Goal: Task Accomplishment & Management: Complete application form

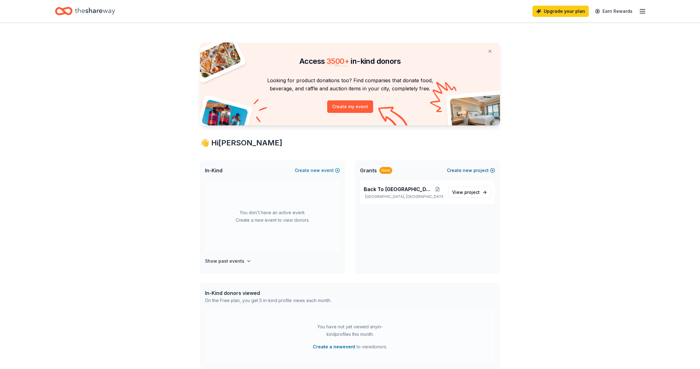
click at [465, 169] on span "new" at bounding box center [467, 169] width 9 height 7
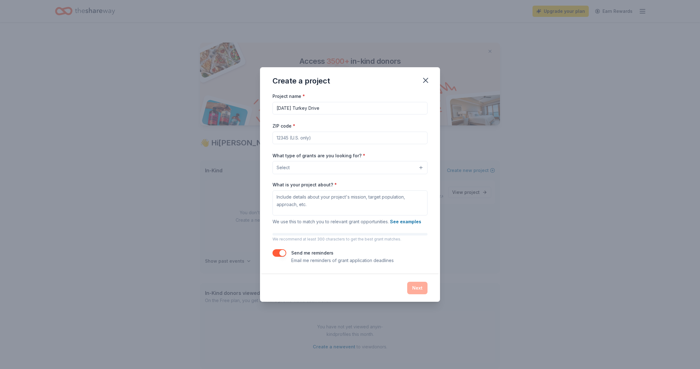
type input "Thanksgiving Turkey Drive"
type input "33436"
click at [397, 172] on button "Select" at bounding box center [349, 167] width 155 height 13
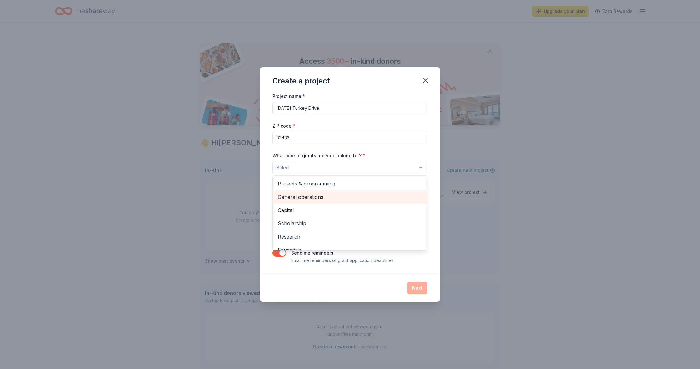
click at [324, 198] on span "General operations" at bounding box center [350, 197] width 144 height 8
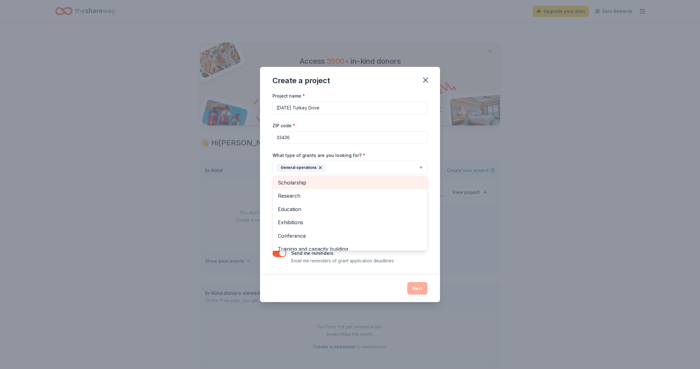
scroll to position [36, 0]
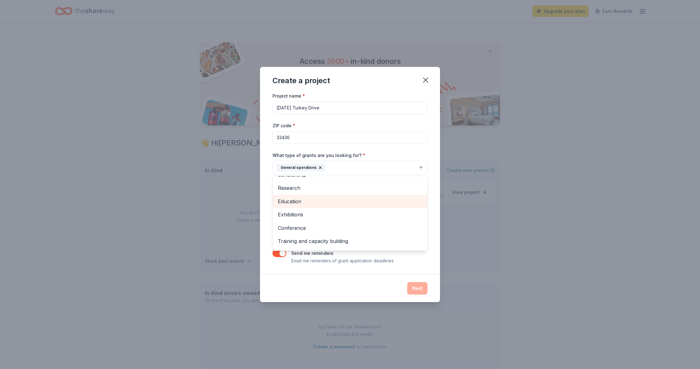
click at [318, 201] on span "Education" at bounding box center [350, 201] width 144 height 8
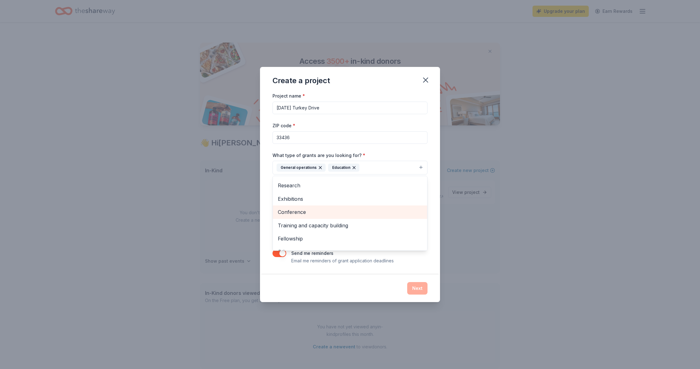
scroll to position [46, 0]
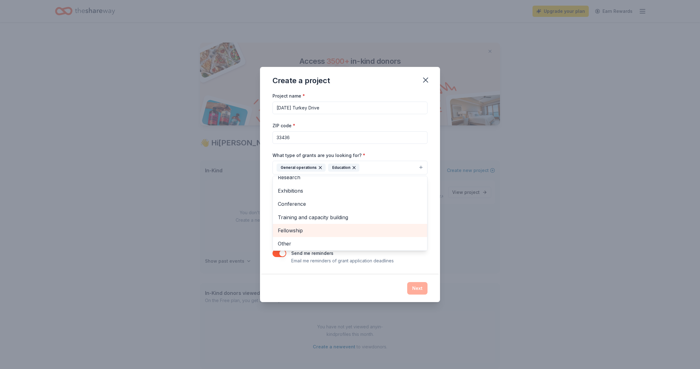
click at [330, 226] on span "Fellowship" at bounding box center [350, 230] width 144 height 8
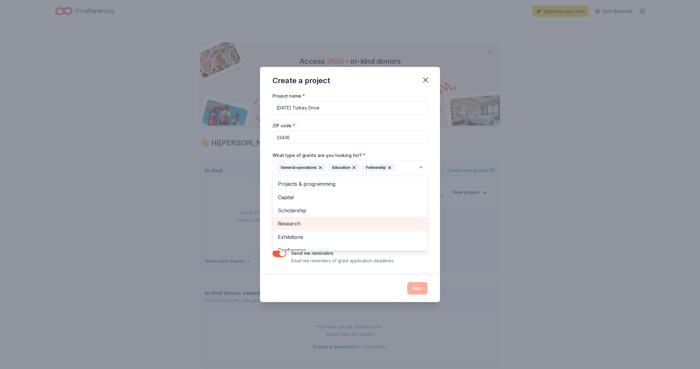
scroll to position [0, 0]
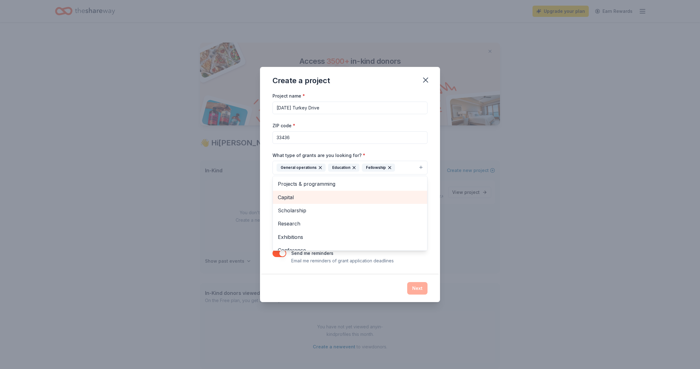
click at [327, 196] on span "Capital" at bounding box center [350, 197] width 144 height 8
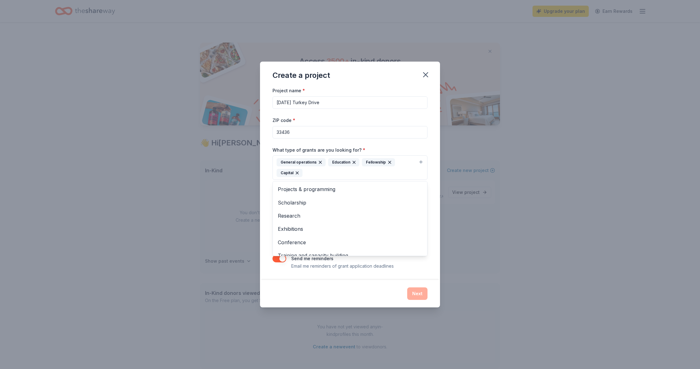
click at [403, 144] on div "Project name * Thanksgiving Turkey Drive ZIP code * 33436 What type of grants a…" at bounding box center [349, 178] width 155 height 183
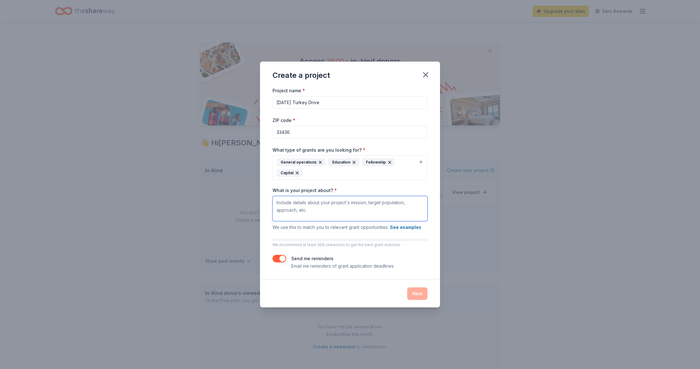
click at [328, 207] on textarea "What is your project about? *" at bounding box center [349, 208] width 155 height 25
drag, startPoint x: 338, startPoint y: 204, endPoint x: 275, endPoint y: 204, distance: 63.1
click at [275, 205] on textarea "To raise awareness" at bounding box center [349, 208] width 155 height 25
type textarea "T"
paste textarea "To inspire hope and change through education, exposure and advocacy for social …"
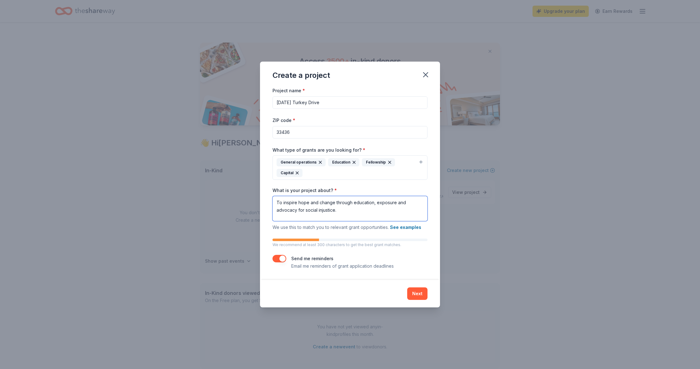
paste textarea "To provide quality, impactful programs that will benefit the community by becom…"
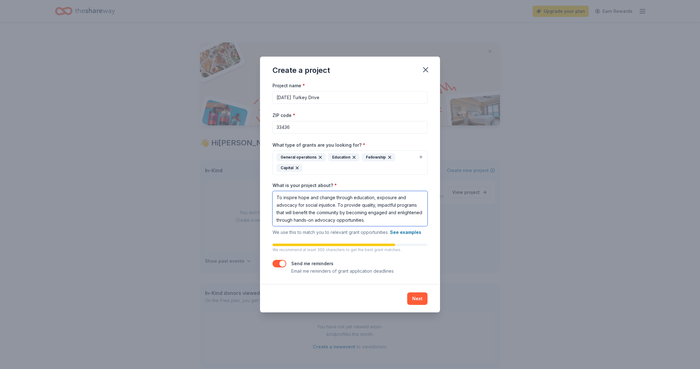
drag, startPoint x: 344, startPoint y: 204, endPoint x: 350, endPoint y: 204, distance: 6.3
click at [345, 204] on textarea "To inspire hope and change through education, exposure and advocacy for social …" at bounding box center [349, 208] width 155 height 35
type textarea "To inspire hope and change through education, exposure and advocacy for social …"
click at [420, 296] on button "Next" at bounding box center [417, 298] width 20 height 12
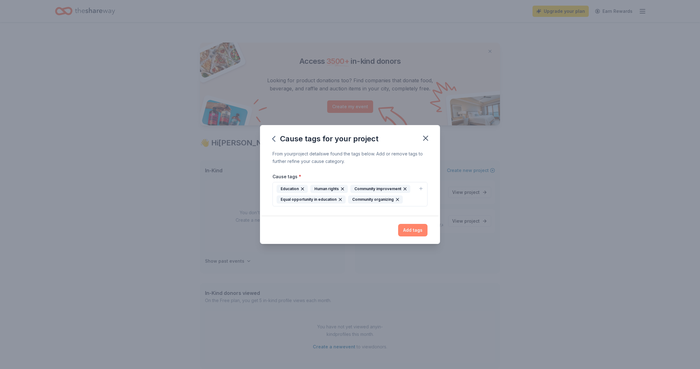
click at [412, 230] on button "Add tags" at bounding box center [412, 230] width 29 height 12
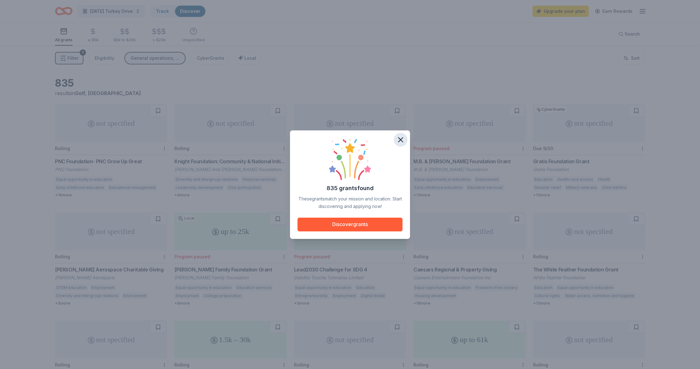
click at [400, 137] on icon "button" at bounding box center [400, 139] width 9 height 9
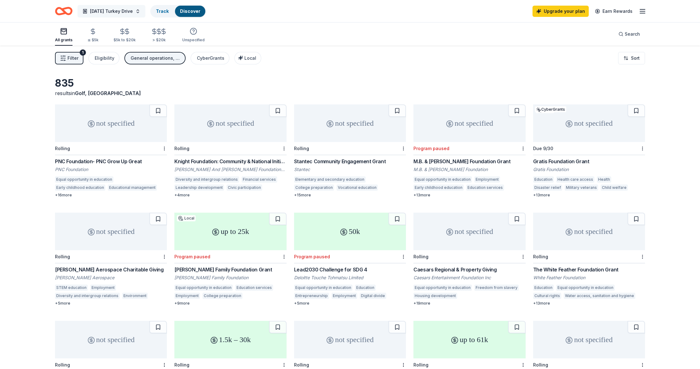
click at [145, 12] on button "Thanksgiving Turkey Drive" at bounding box center [111, 11] width 68 height 12
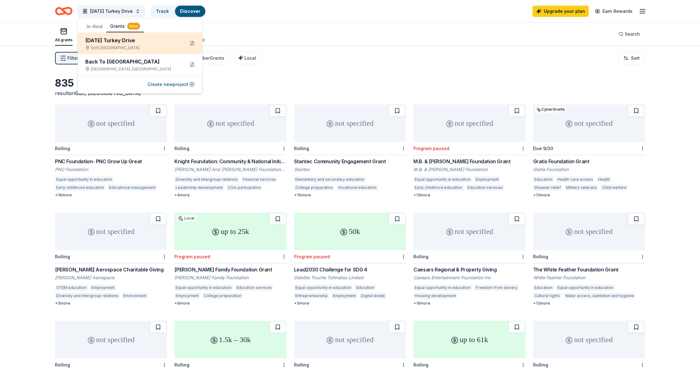
click at [137, 43] on div "Thanksgiving Turkey Drive" at bounding box center [132, 40] width 94 height 7
click at [341, 65] on div "Filter 1 Eligibility General operations, Education, Fellowship, Capital CyberGr…" at bounding box center [350, 58] width 640 height 25
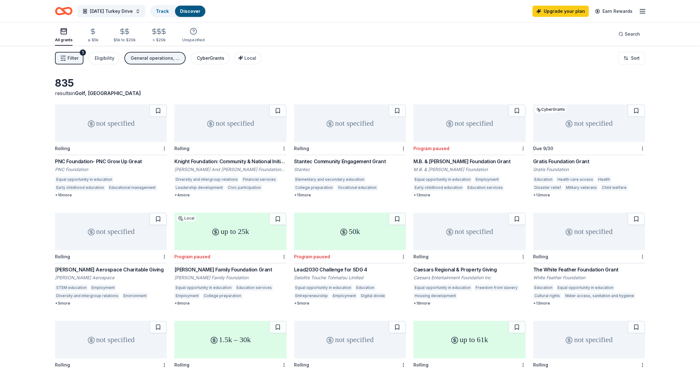
click at [205, 59] on div "CyberGrants" at bounding box center [210, 57] width 27 height 7
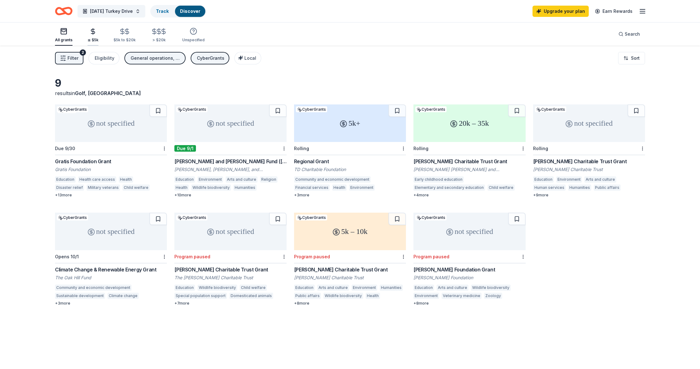
click at [94, 33] on icon "button" at bounding box center [92, 31] width 7 height 7
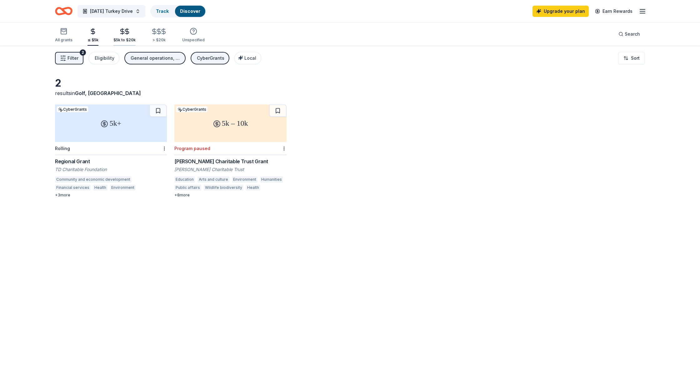
click at [120, 33] on icon "button" at bounding box center [122, 31] width 4 height 4
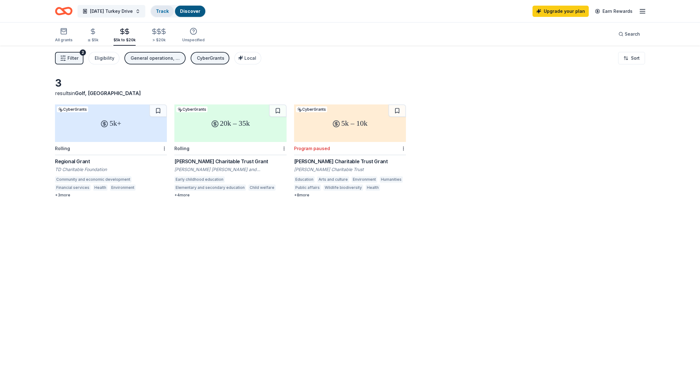
click at [169, 11] on link "Track" at bounding box center [162, 10] width 13 height 5
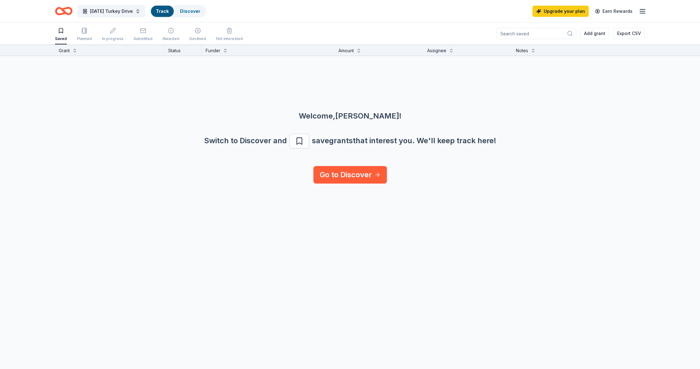
click at [67, 12] on icon "Home" at bounding box center [63, 11] width 17 height 15
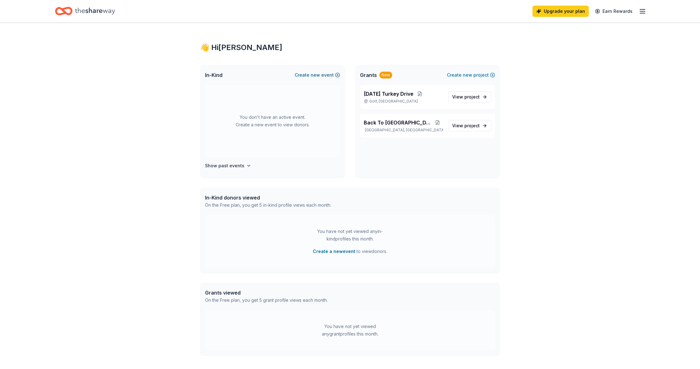
click at [314, 75] on span "new" at bounding box center [315, 74] width 9 height 7
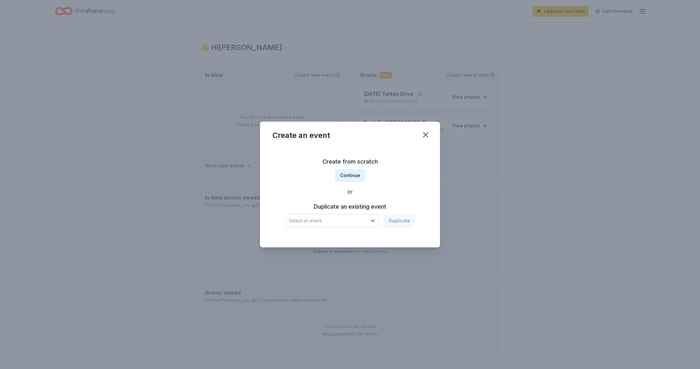
click at [374, 222] on icon "button" at bounding box center [373, 220] width 6 height 6
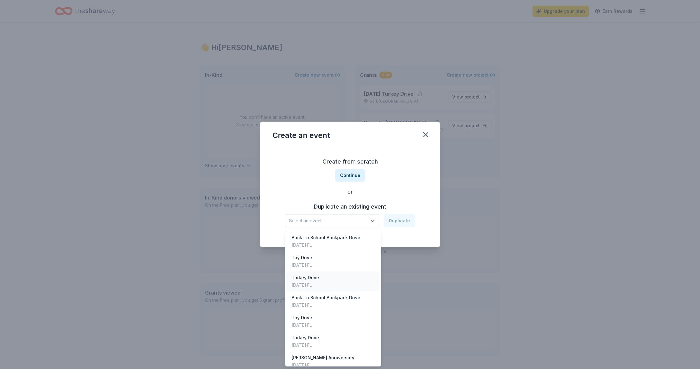
click at [319, 286] on div "Nov 23, 2024 · FL" at bounding box center [304, 284] width 27 height 7
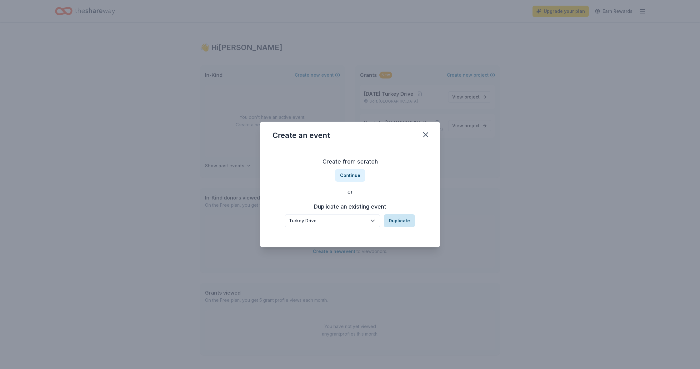
click at [393, 221] on button "Duplicate" at bounding box center [399, 220] width 31 height 13
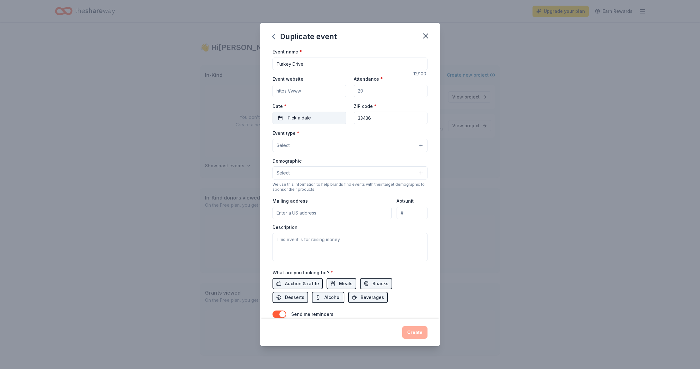
click at [302, 118] on span "Pick a date" at bounding box center [299, 117] width 23 height 7
click at [344, 132] on button "Go to next month" at bounding box center [343, 134] width 9 height 9
click at [272, 212] on button "23" at bounding box center [275, 212] width 11 height 11
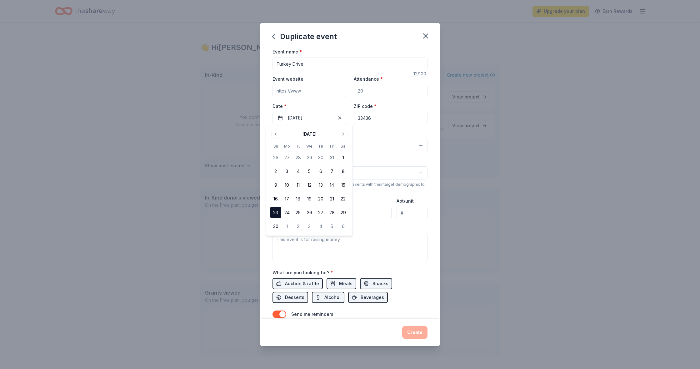
click at [351, 99] on div "Event website Attendance * Date * 11/23/2025 ZIP code * 33436" at bounding box center [349, 99] width 155 height 49
drag, startPoint x: 376, startPoint y: 93, endPoint x: 349, endPoint y: 92, distance: 26.9
click at [349, 92] on div "Event website Attendance * Date * 11/23/2025 ZIP code * 33436" at bounding box center [349, 99] width 155 height 49
click at [368, 92] on input "Attendance *" at bounding box center [391, 91] width 74 height 12
type input "500"
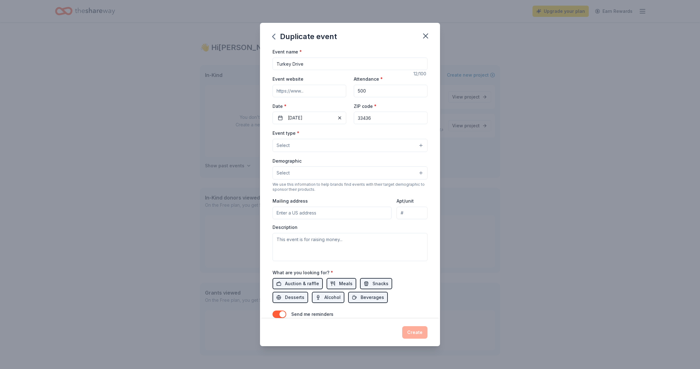
click at [320, 89] on input "Event website" at bounding box center [309, 91] width 74 height 12
type input "www.thepaulcolsonfoundation.org"
click at [420, 145] on button "Select" at bounding box center [349, 145] width 155 height 13
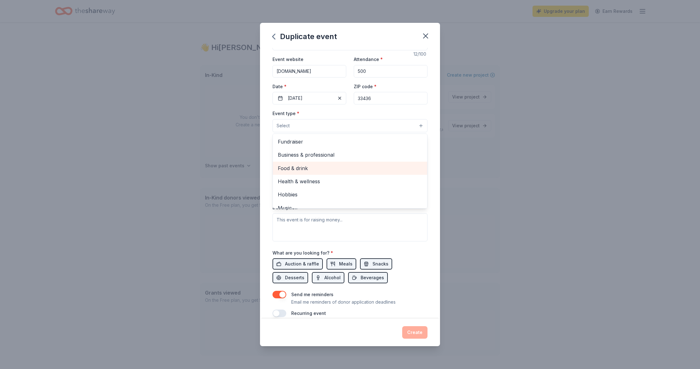
click at [338, 167] on span "Food & drink" at bounding box center [350, 168] width 144 height 8
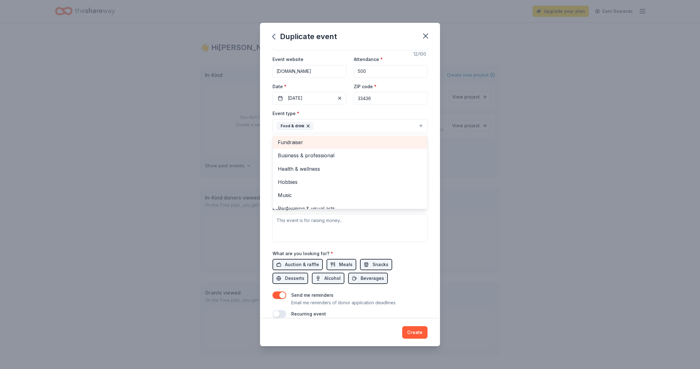
click at [336, 141] on span "Fundraiser" at bounding box center [350, 142] width 144 height 8
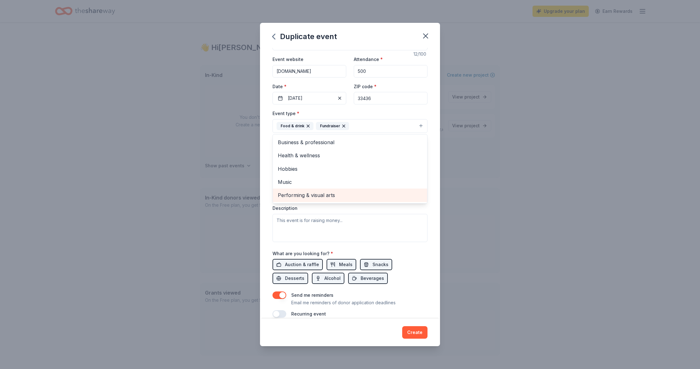
click at [346, 191] on span "Performing & visual arts" at bounding box center [350, 195] width 144 height 8
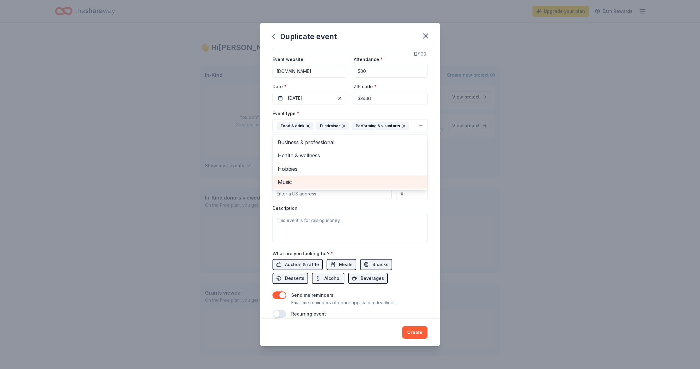
click at [348, 181] on span "Music" at bounding box center [350, 182] width 144 height 8
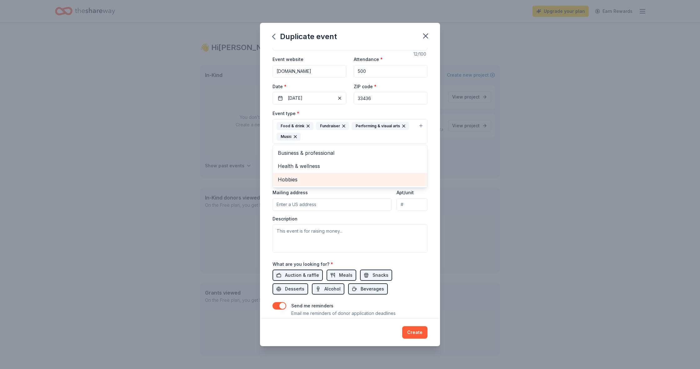
click at [340, 178] on span "Hobbies" at bounding box center [350, 179] width 144 height 8
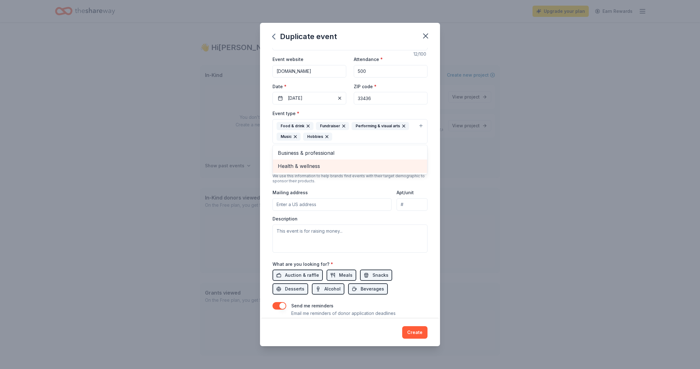
click at [344, 165] on span "Health & wellness" at bounding box center [350, 166] width 144 height 8
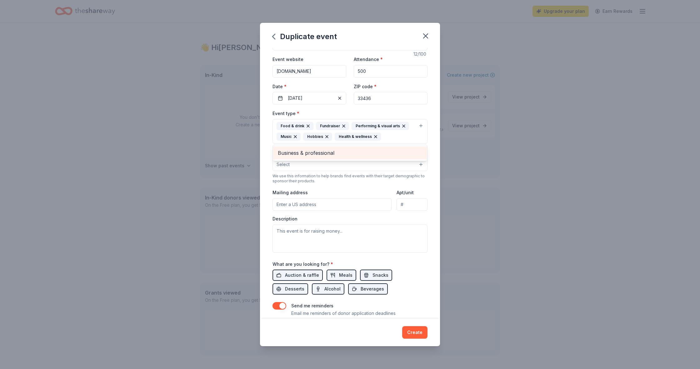
click at [346, 153] on span "Business & professional" at bounding box center [350, 153] width 144 height 8
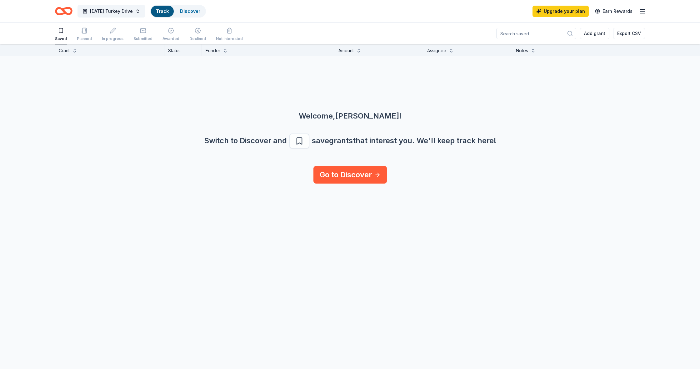
click at [65, 9] on icon "Home" at bounding box center [67, 11] width 10 height 6
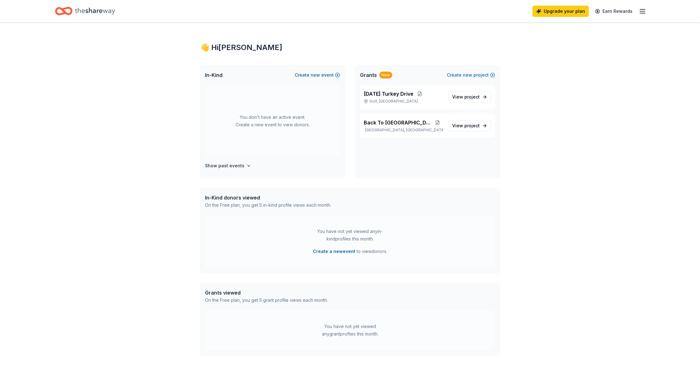
click at [326, 73] on button "Create new event" at bounding box center [317, 74] width 45 height 7
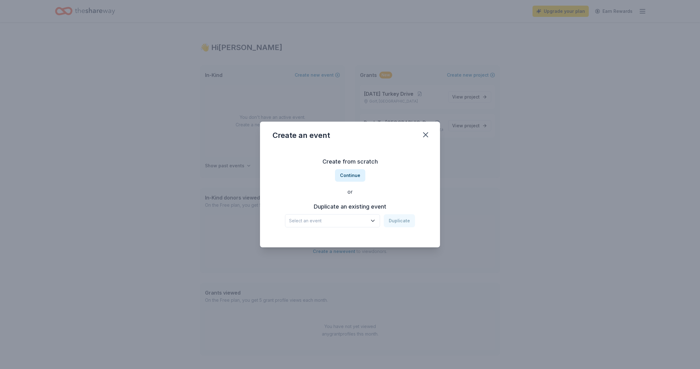
click at [376, 221] on icon "button" at bounding box center [373, 220] width 6 height 6
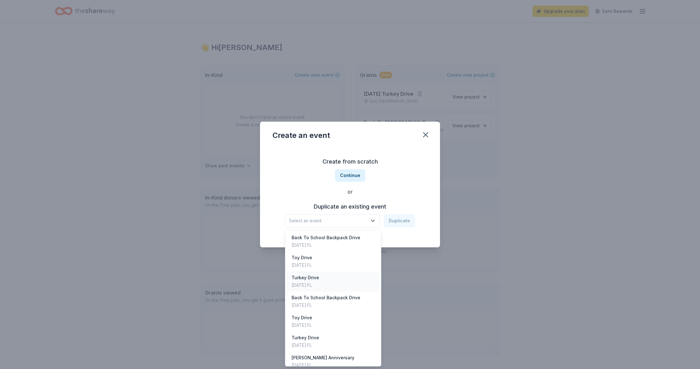
click at [318, 285] on div "Nov 23, 2024 · FL" at bounding box center [304, 284] width 27 height 7
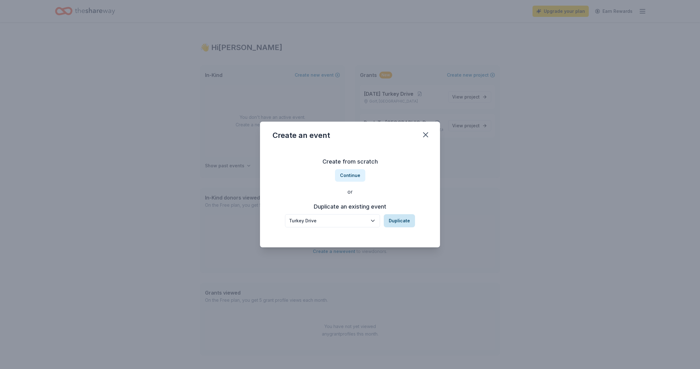
click at [411, 220] on button "Duplicate" at bounding box center [399, 220] width 31 height 13
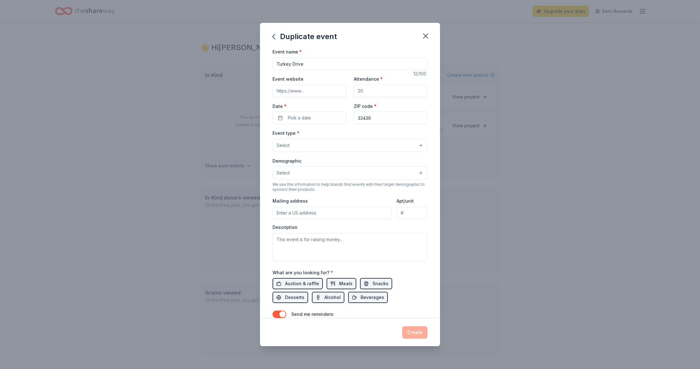
click at [331, 92] on input "Event website" at bounding box center [309, 91] width 74 height 12
type input "www.thepaulcolsonfoundation.org"
click at [373, 92] on input "Attendance *" at bounding box center [391, 91] width 74 height 12
type input "500"
click at [337, 116] on button "Pick a date" at bounding box center [309, 118] width 74 height 12
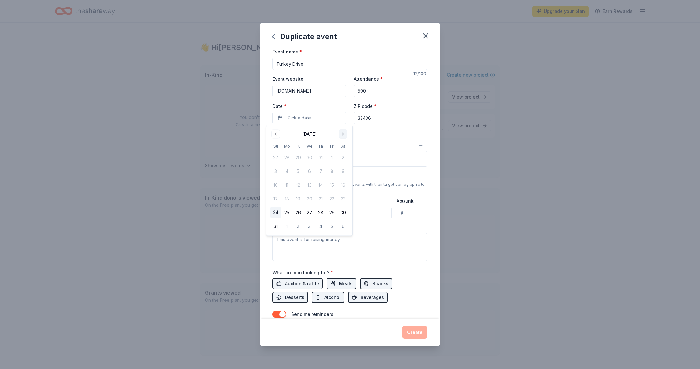
click at [341, 134] on button "Go to next month" at bounding box center [343, 134] width 9 height 9
click at [279, 213] on button "23" at bounding box center [275, 212] width 11 height 11
click at [359, 127] on div "Event name * Turkey Drive 12 /100 Event website www.thepaulcolsonfoundation.org…" at bounding box center [349, 192] width 155 height 289
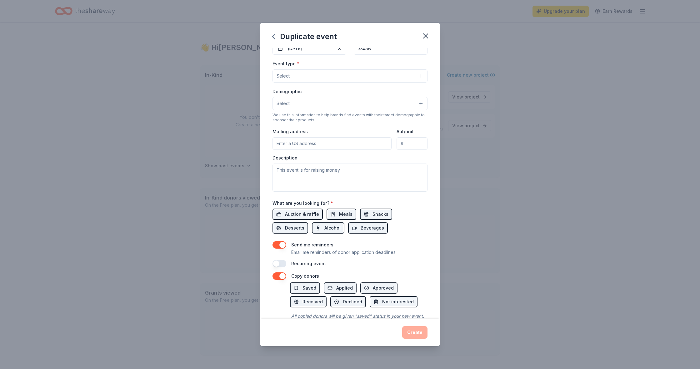
scroll to position [67, 0]
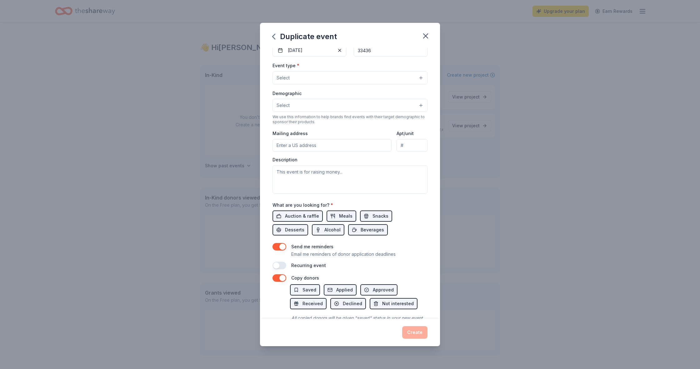
click at [419, 104] on button "Select" at bounding box center [349, 105] width 155 height 13
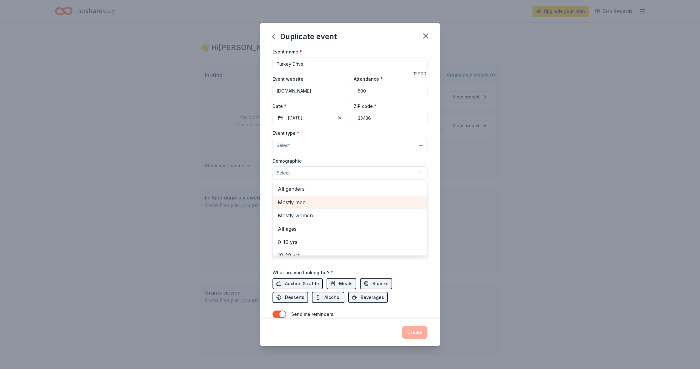
scroll to position [0, 0]
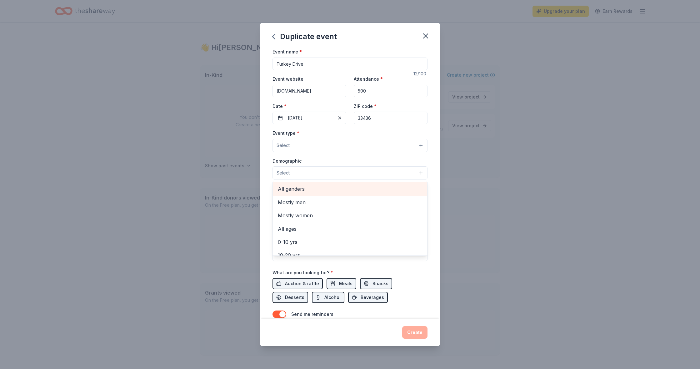
click at [332, 189] on span "All genders" at bounding box center [350, 189] width 144 height 8
click at [314, 155] on div "Event type * Select Demographic All genders Mostly men Mostly women All ages 0-…" at bounding box center [349, 195] width 155 height 132
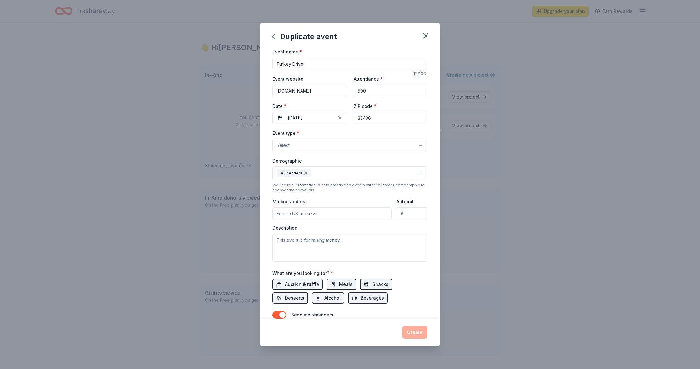
click at [321, 144] on button "Select" at bounding box center [349, 145] width 155 height 13
click at [325, 186] on span "Food & drink" at bounding box center [350, 188] width 144 height 8
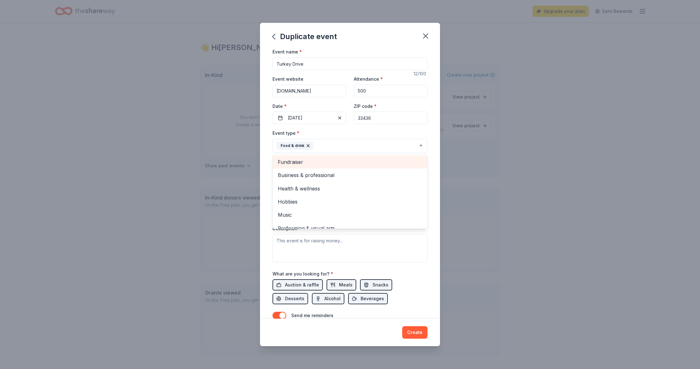
click at [323, 161] on span "Fundraiser" at bounding box center [350, 162] width 144 height 8
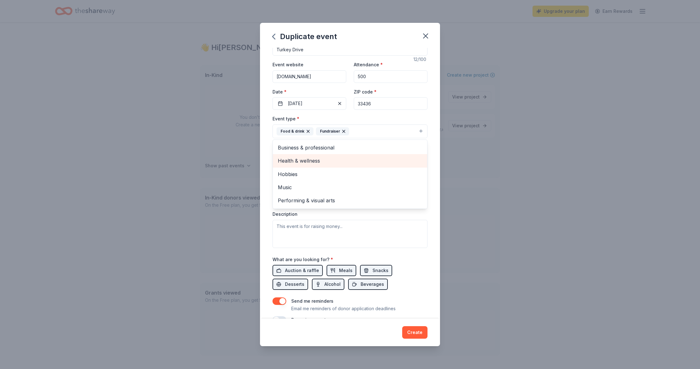
scroll to position [14, 0]
click at [325, 149] on span "Business & professional" at bounding box center [350, 148] width 144 height 8
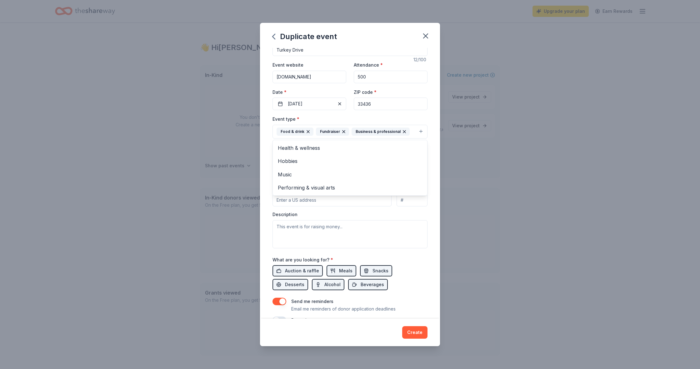
click at [373, 214] on div "Event type * Food & drink Fundraiser Business & professional Health & wellness …" at bounding box center [349, 181] width 155 height 133
type input "11 Southern Cross Circle, Boynton Beach, FL, 33436"
type input "2"
type input "#207"
click at [359, 230] on textarea at bounding box center [349, 234] width 155 height 28
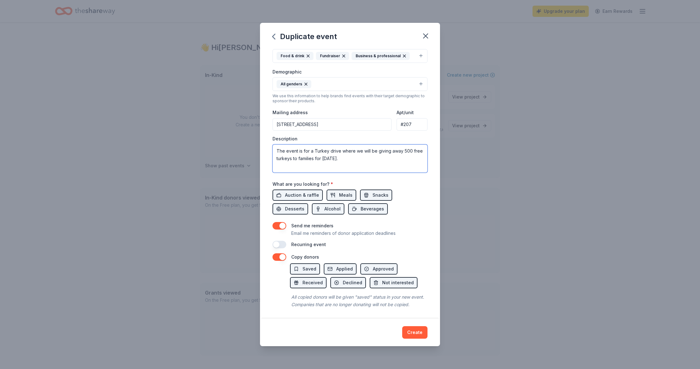
scroll to position [89, 0]
type textarea "The event is for a Turkey drive where we will be giving away 500 free turkeys t…"
click at [284, 225] on button "button" at bounding box center [279, 225] width 14 height 7
click at [299, 194] on span "Auction & raffle" at bounding box center [302, 194] width 34 height 7
click at [339, 194] on span "Meals" at bounding box center [345, 194] width 13 height 7
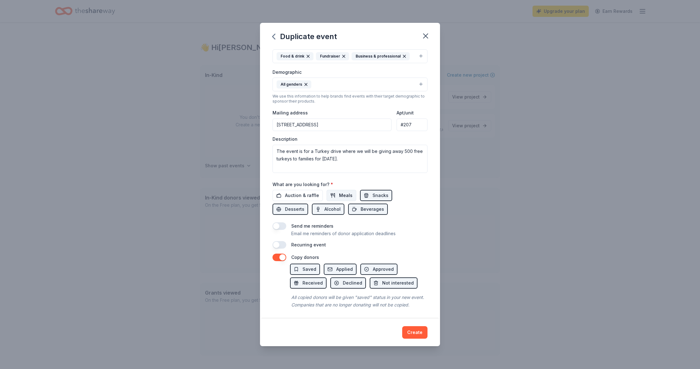
click at [339, 194] on span "Meals" at bounding box center [345, 194] width 13 height 7
click at [312, 193] on span "Auction & raffle" at bounding box center [302, 194] width 34 height 7
click at [415, 334] on button "Create" at bounding box center [414, 332] width 25 height 12
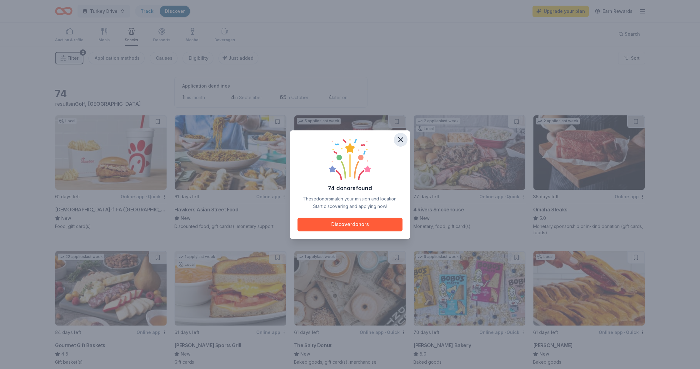
click at [401, 139] on icon "button" at bounding box center [400, 139] width 4 height 4
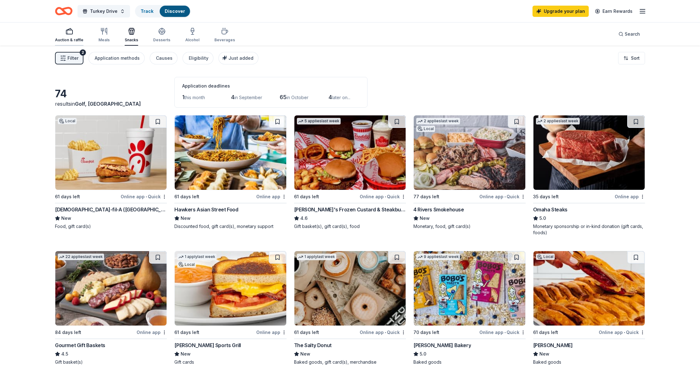
click at [72, 36] on div "Auction & raffle" at bounding box center [69, 34] width 28 height 15
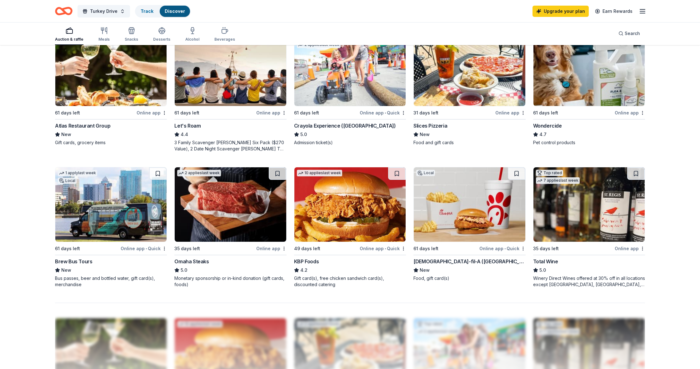
scroll to position [352, 0]
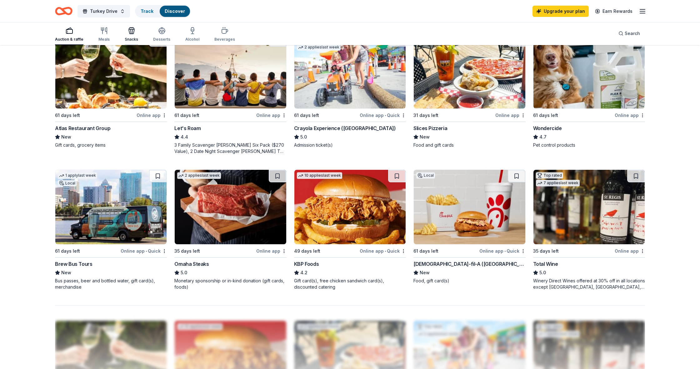
click at [129, 36] on div "Snacks" at bounding box center [131, 34] width 13 height 15
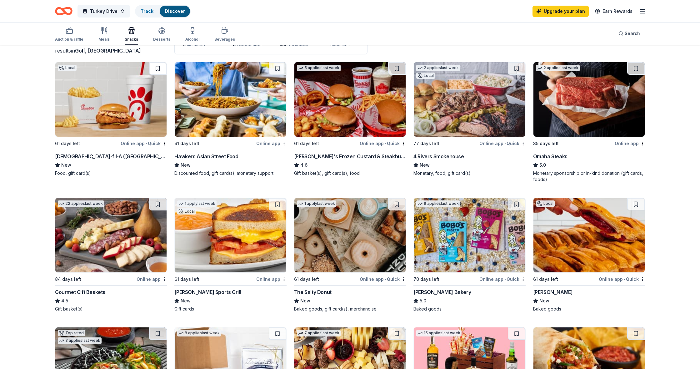
scroll to position [52, 0]
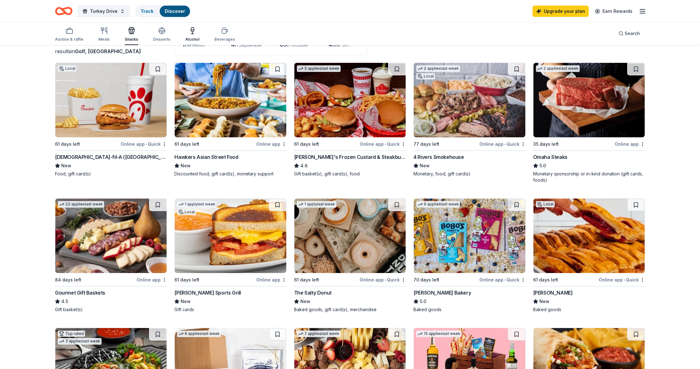
click at [189, 36] on div "Alcohol" at bounding box center [192, 34] width 14 height 15
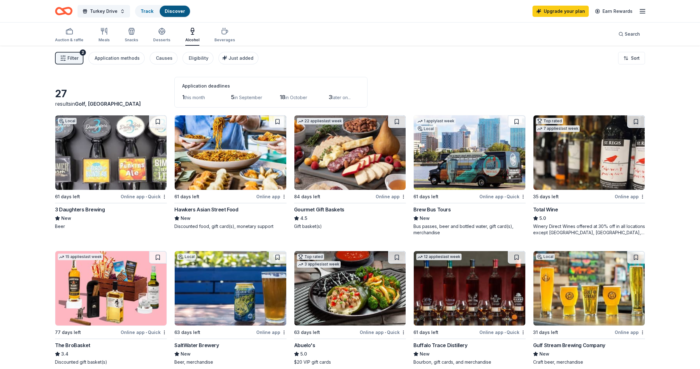
click at [635, 196] on div "Online app" at bounding box center [629, 196] width 30 height 8
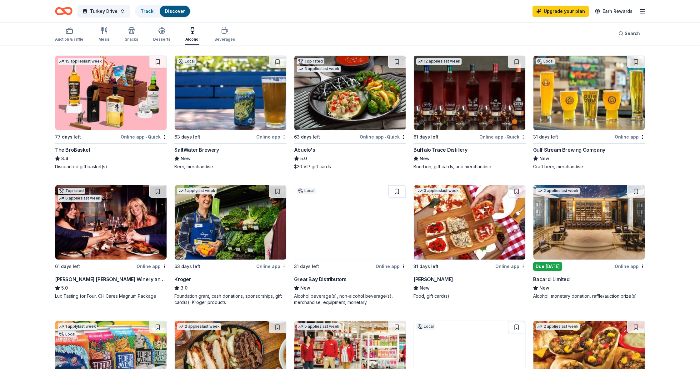
scroll to position [198, 0]
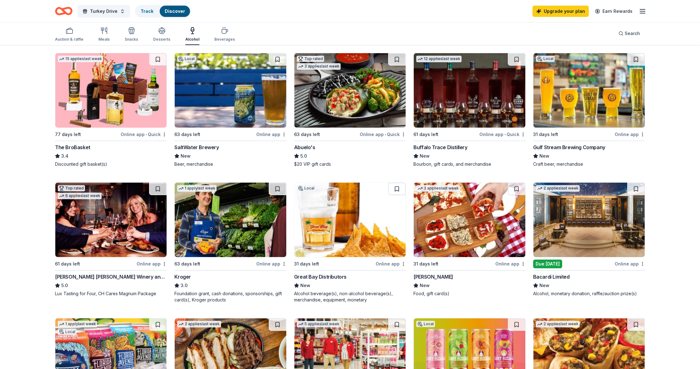
click at [150, 264] on div "Online app" at bounding box center [152, 264] width 30 height 8
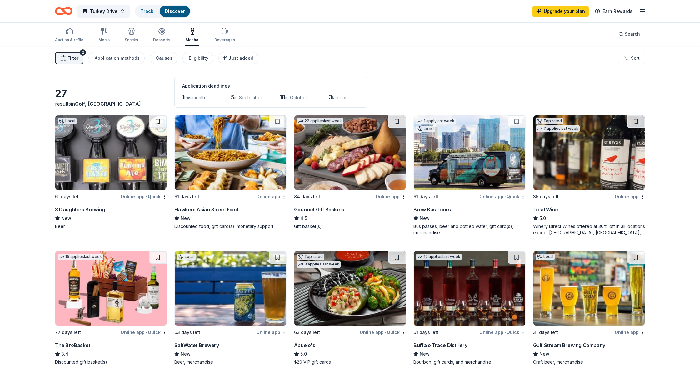
scroll to position [0, 0]
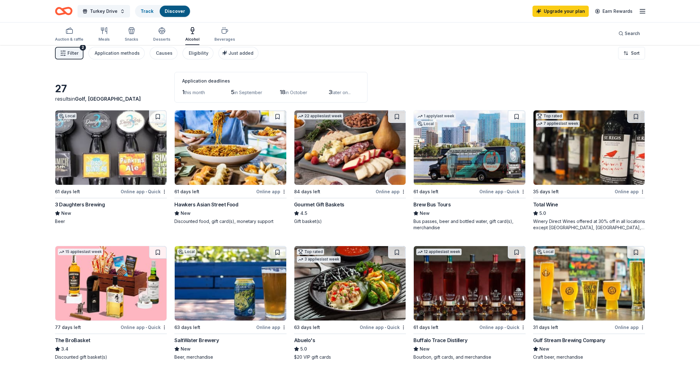
click at [68, 12] on icon "Home" at bounding box center [63, 11] width 17 height 15
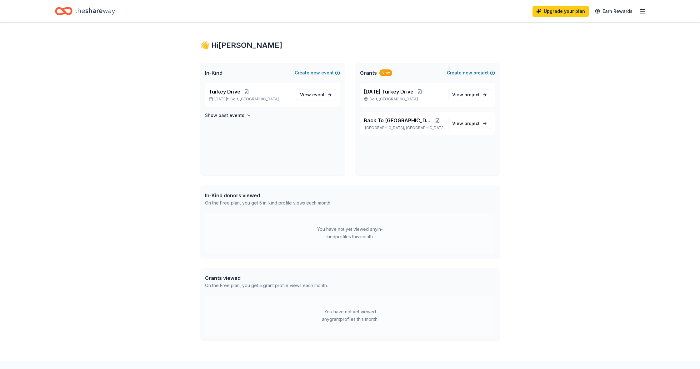
scroll to position [2, 0]
click at [311, 93] on span "View event" at bounding box center [312, 94] width 25 height 7
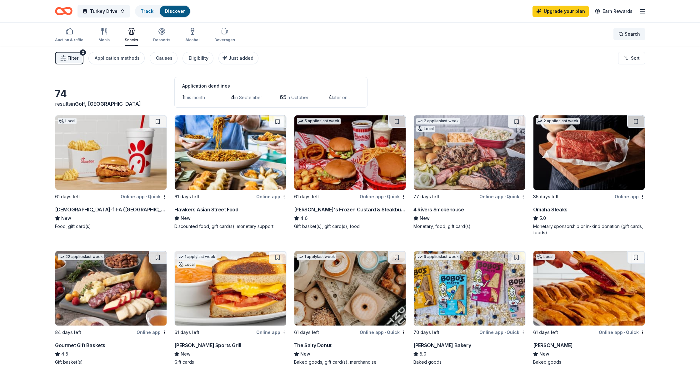
click at [623, 34] on div "Search" at bounding box center [629, 33] width 22 height 7
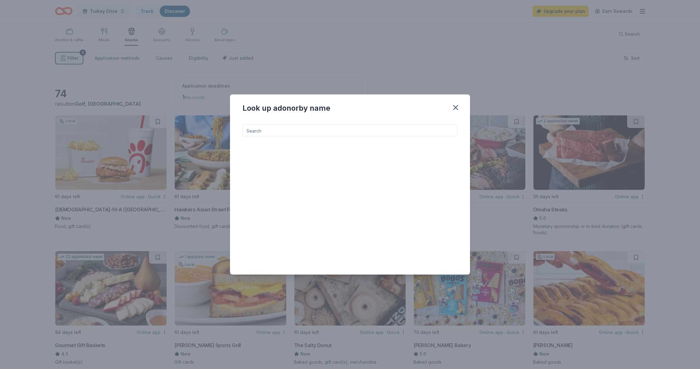
click at [334, 132] on input at bounding box center [349, 130] width 215 height 12
type input "cvs"
click at [335, 150] on div "CVS" at bounding box center [305, 147] width 86 height 7
click at [457, 107] on icon "button" at bounding box center [455, 107] width 9 height 9
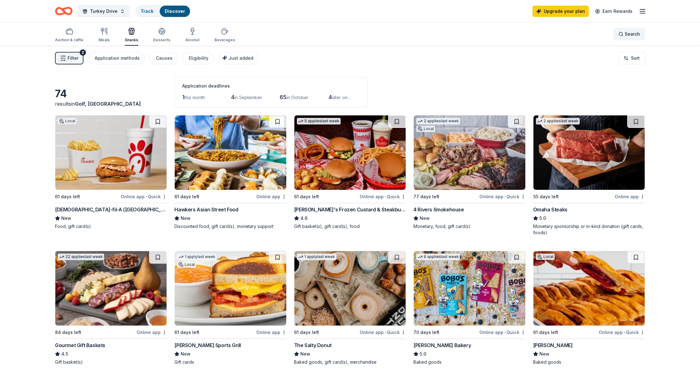
click at [630, 36] on span "Search" at bounding box center [631, 33] width 15 height 7
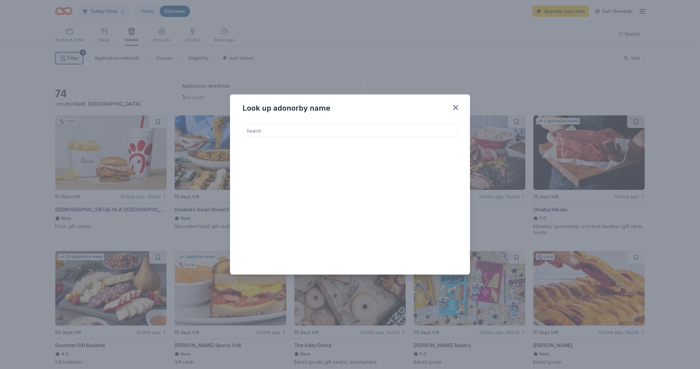
click at [385, 133] on input at bounding box center [349, 130] width 215 height 12
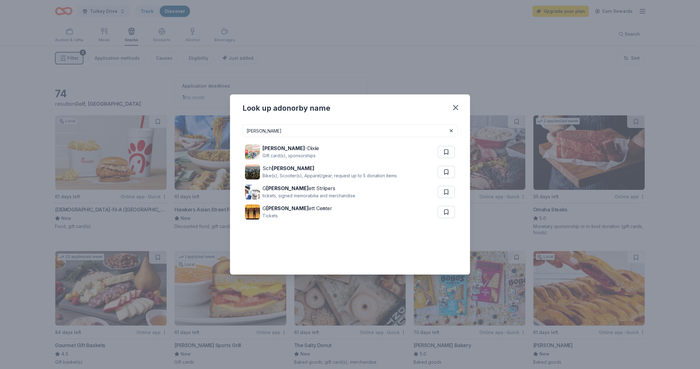
type input "Winn"
drag, startPoint x: 384, startPoint y: 132, endPoint x: 309, endPoint y: 153, distance: 77.7
click at [309, 153] on div "Gift card(s), sponsorships" at bounding box center [290, 155] width 57 height 7
click at [457, 108] on icon "button" at bounding box center [455, 107] width 9 height 9
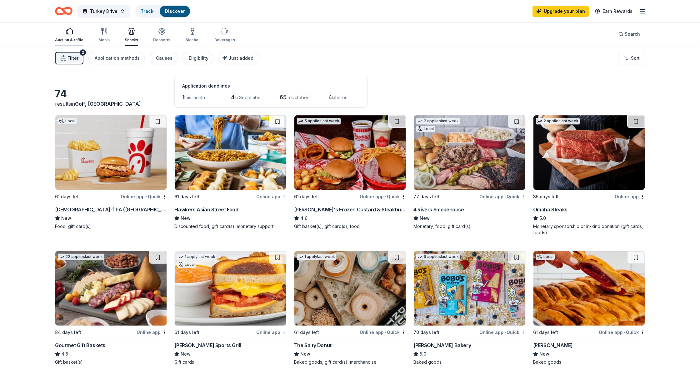
click at [73, 31] on div "button" at bounding box center [69, 30] width 28 height 7
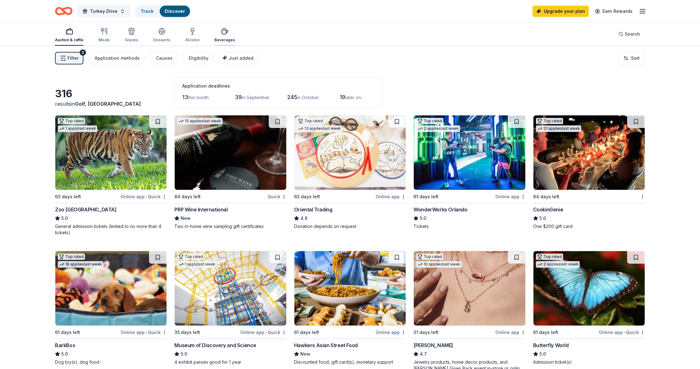
click at [222, 35] on div "Beverages" at bounding box center [224, 34] width 21 height 15
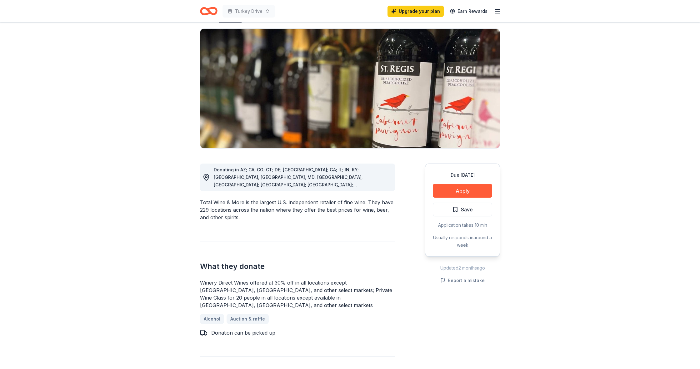
scroll to position [42, 0]
click at [451, 191] on button "Apply" at bounding box center [462, 190] width 59 height 14
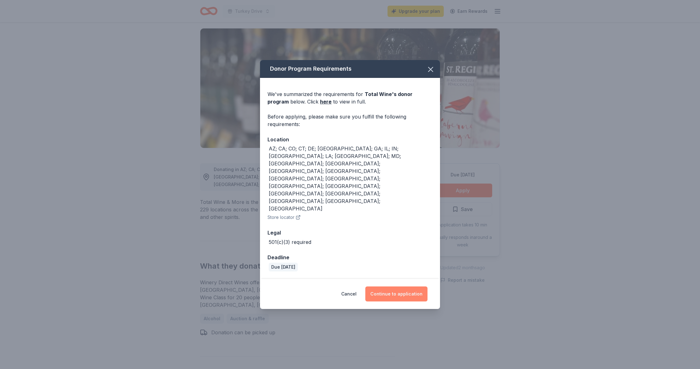
click at [390, 286] on button "Continue to application" at bounding box center [396, 293] width 62 height 15
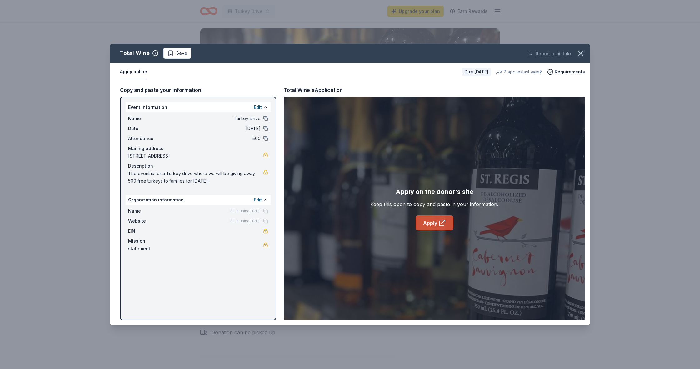
click at [430, 223] on link "Apply" at bounding box center [434, 222] width 38 height 15
click at [585, 53] on button "button" at bounding box center [581, 53] width 14 height 14
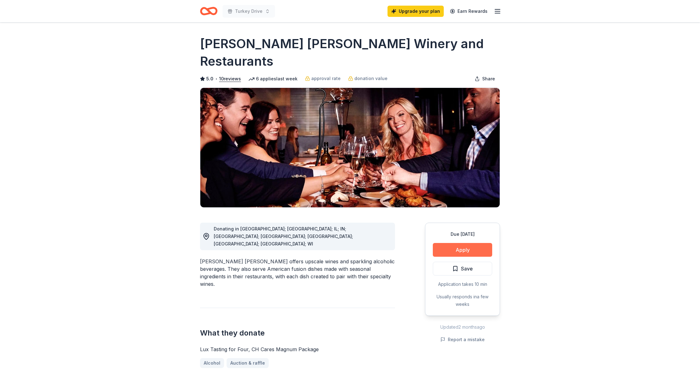
click at [460, 243] on button "Apply" at bounding box center [462, 250] width 59 height 14
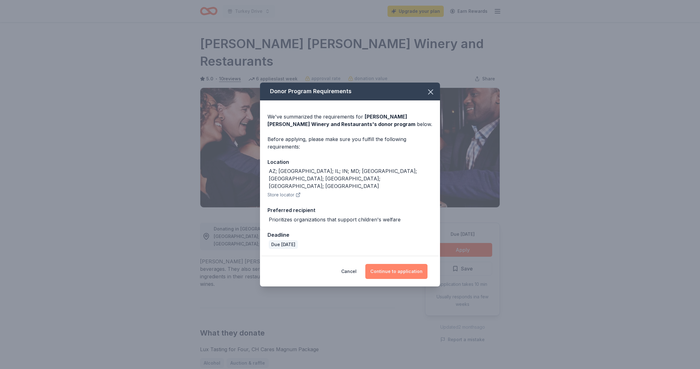
click at [400, 264] on button "Continue to application" at bounding box center [396, 271] width 62 height 15
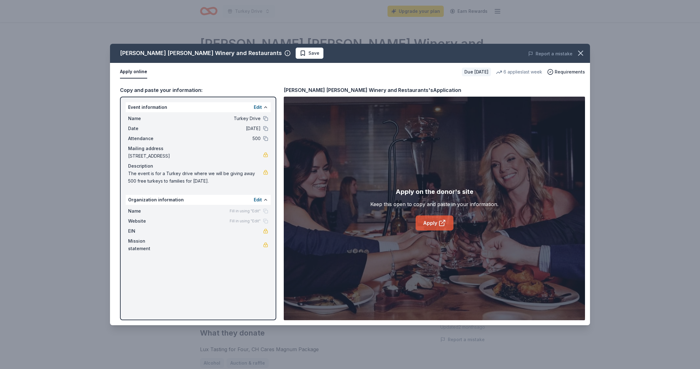
click at [424, 225] on link "Apply" at bounding box center [434, 222] width 38 height 15
click at [576, 53] on icon "button" at bounding box center [580, 53] width 9 height 9
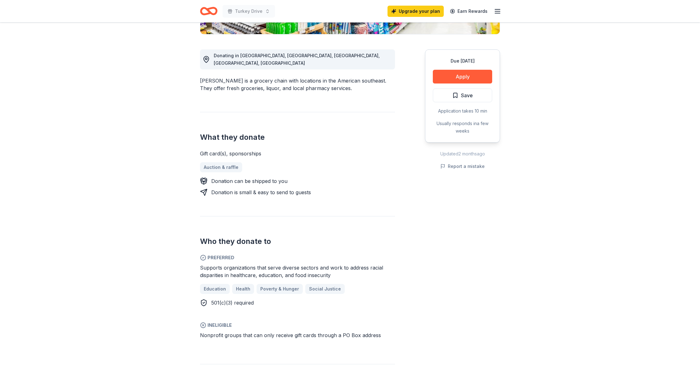
scroll to position [156, 0]
click at [466, 76] on button "Apply" at bounding box center [462, 77] width 59 height 14
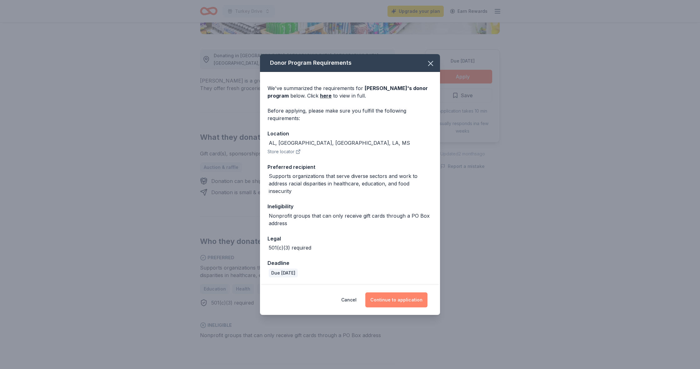
click at [410, 297] on button "Continue to application" at bounding box center [396, 299] width 62 height 15
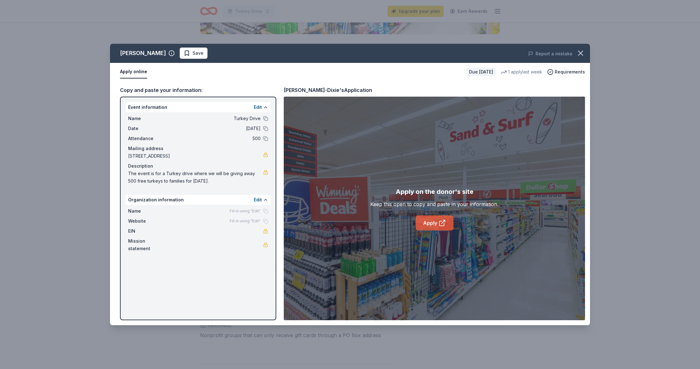
click at [431, 221] on link "Apply" at bounding box center [434, 222] width 38 height 15
